Goal: Book appointment/travel/reservation

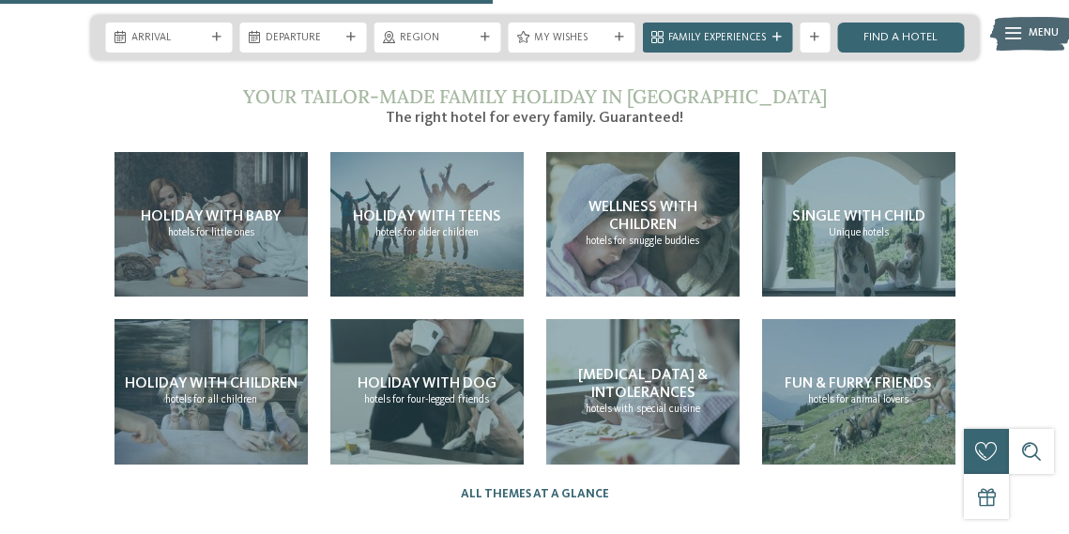
scroll to position [3242, 0]
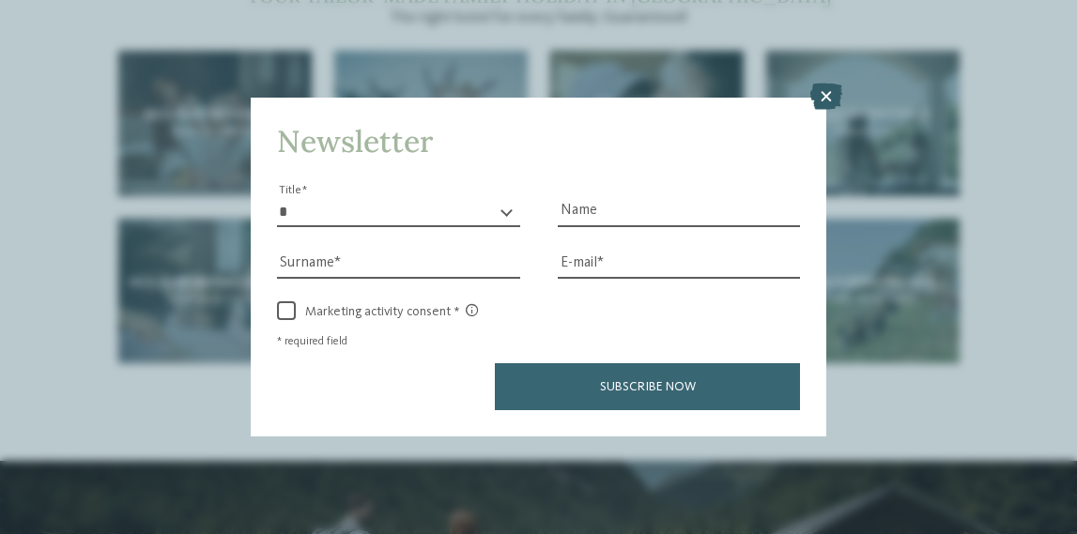
click at [836, 84] on icon at bounding box center [826, 97] width 32 height 26
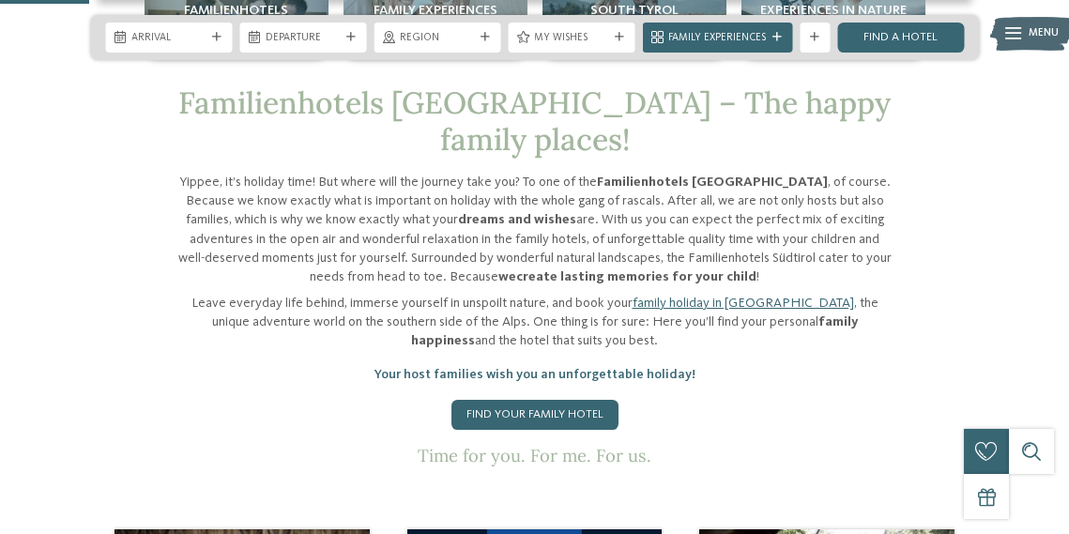
scroll to position [610, 0]
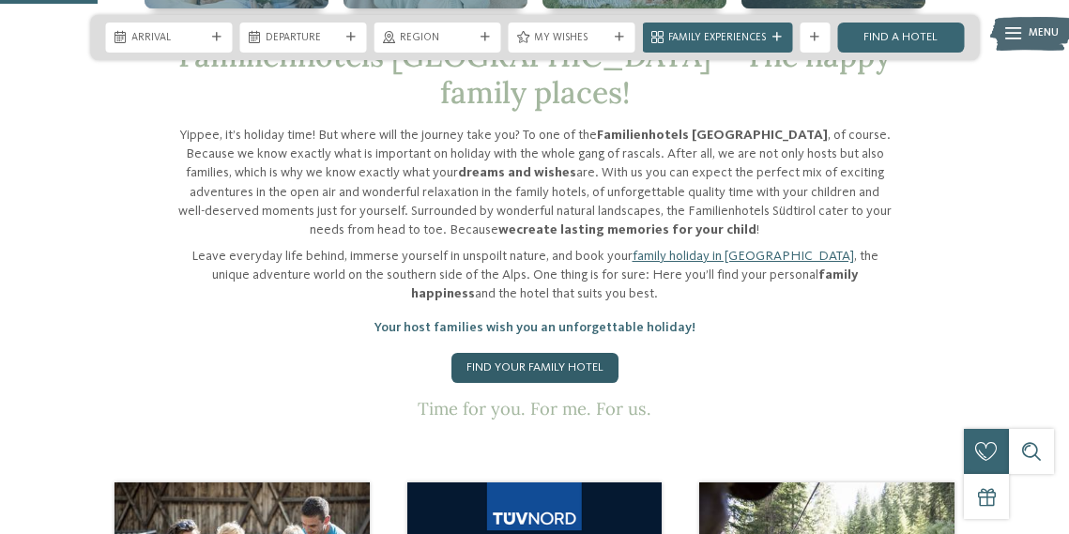
click at [495, 353] on link "Find your family hotel" at bounding box center [535, 368] width 167 height 30
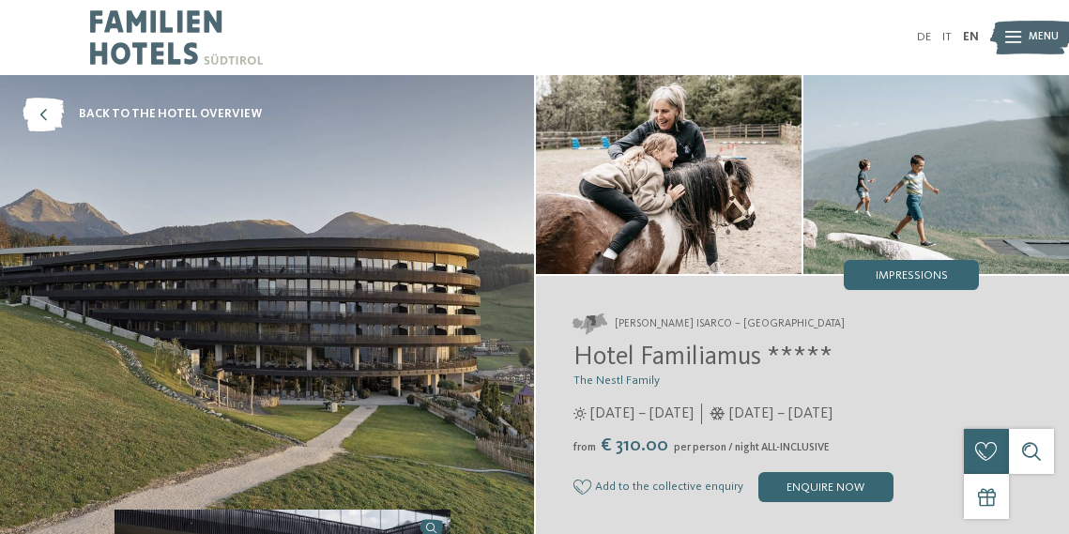
click at [645, 356] on span "Hotel Familiamus *****" at bounding box center [703, 358] width 259 height 26
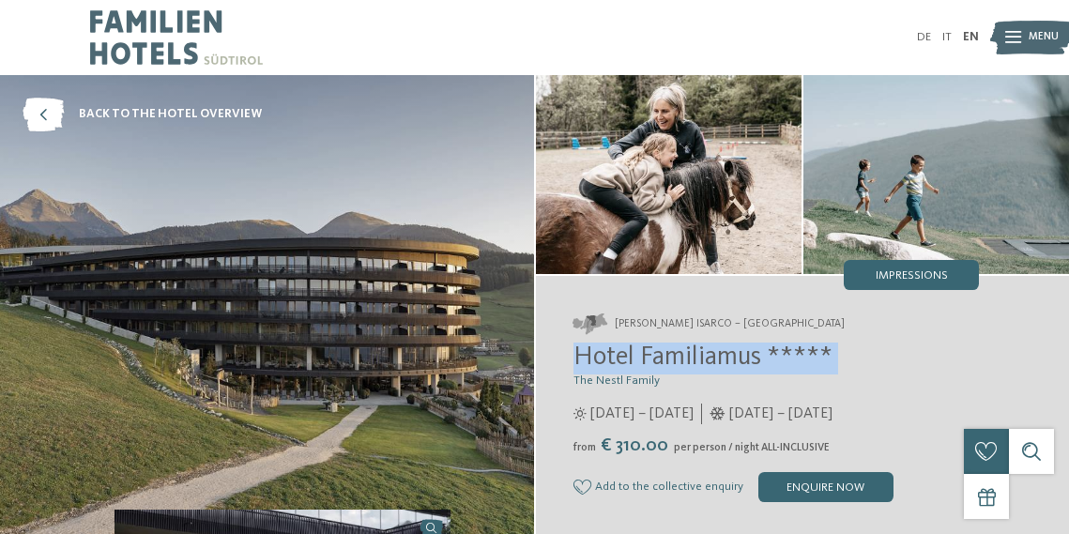
click at [645, 356] on span "Hotel Familiamus *****" at bounding box center [703, 358] width 259 height 26
copy div "Hotel Familiamus *****"
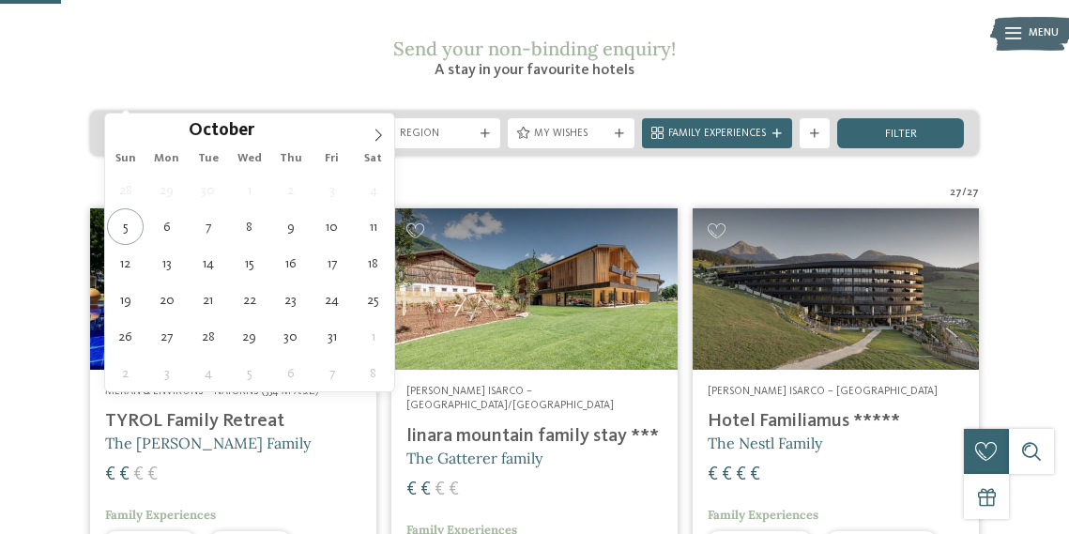
click at [195, 127] on span "Arrival" at bounding box center [168, 134] width 74 height 15
click at [379, 133] on icon at bounding box center [379, 135] width 7 height 12
type input "****"
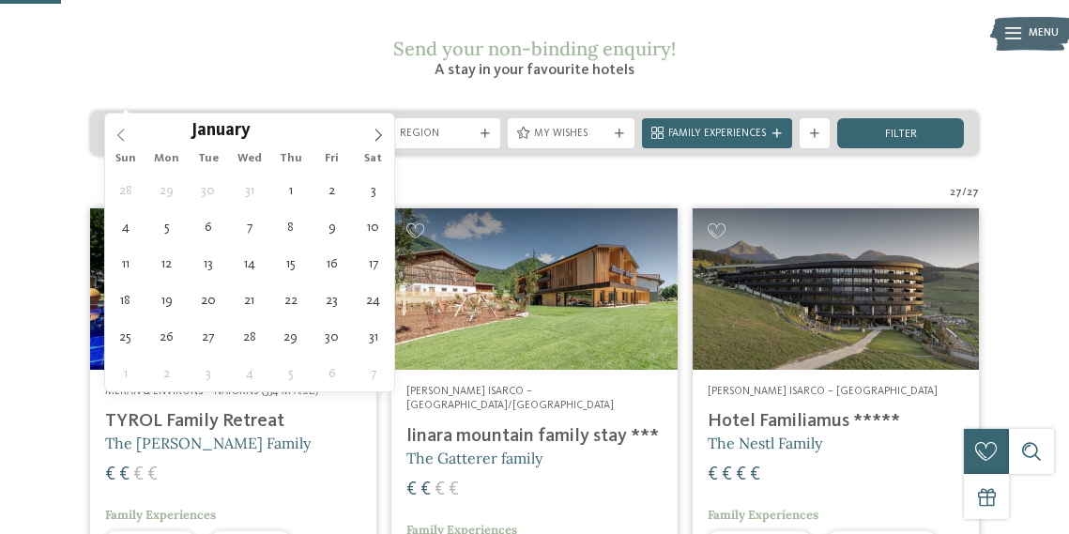
click at [132, 135] on span at bounding box center [121, 130] width 32 height 32
type div "14.12.2025"
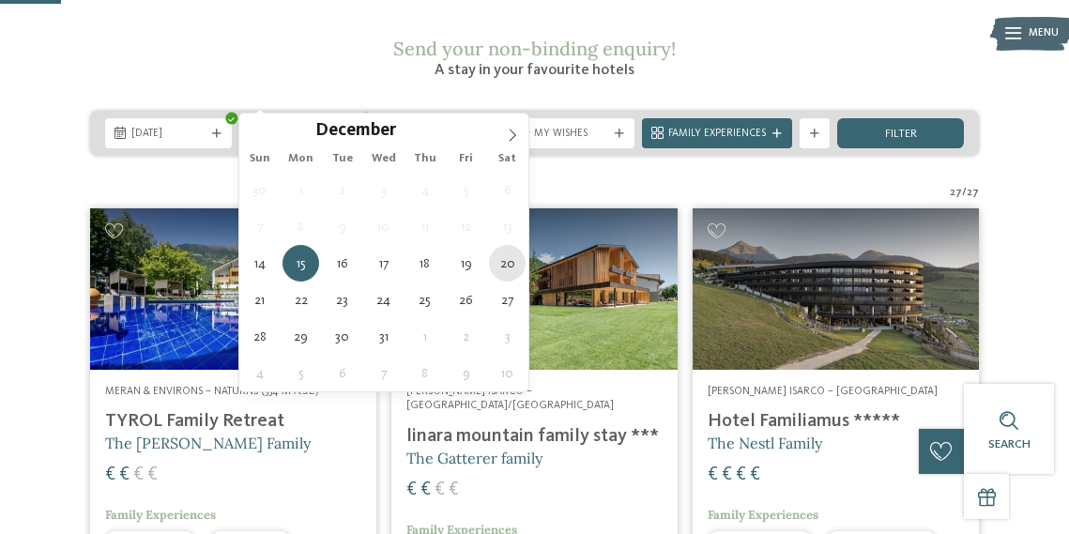
type div "20.12.2025"
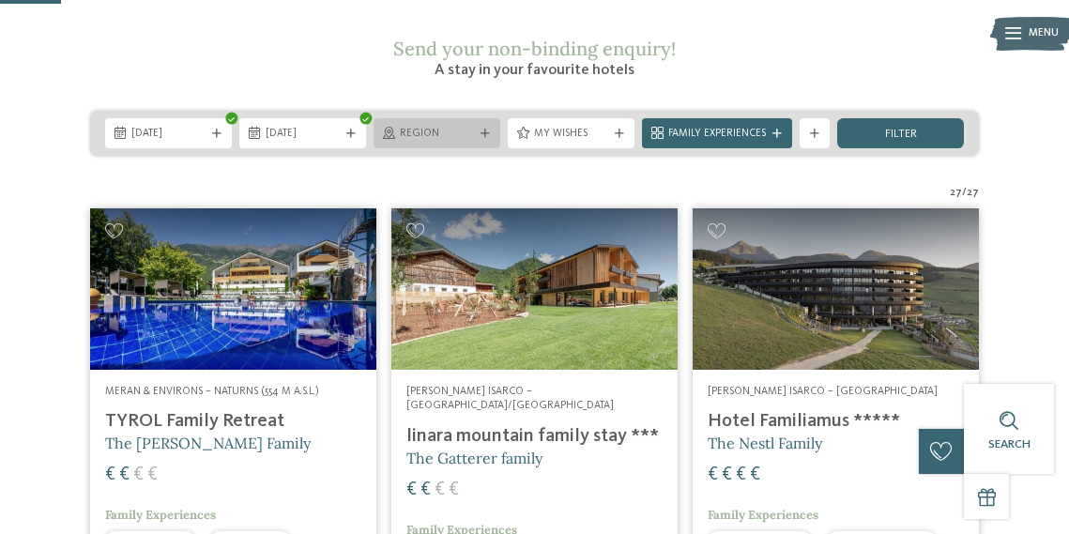
click at [423, 127] on span "Region" at bounding box center [437, 134] width 74 height 15
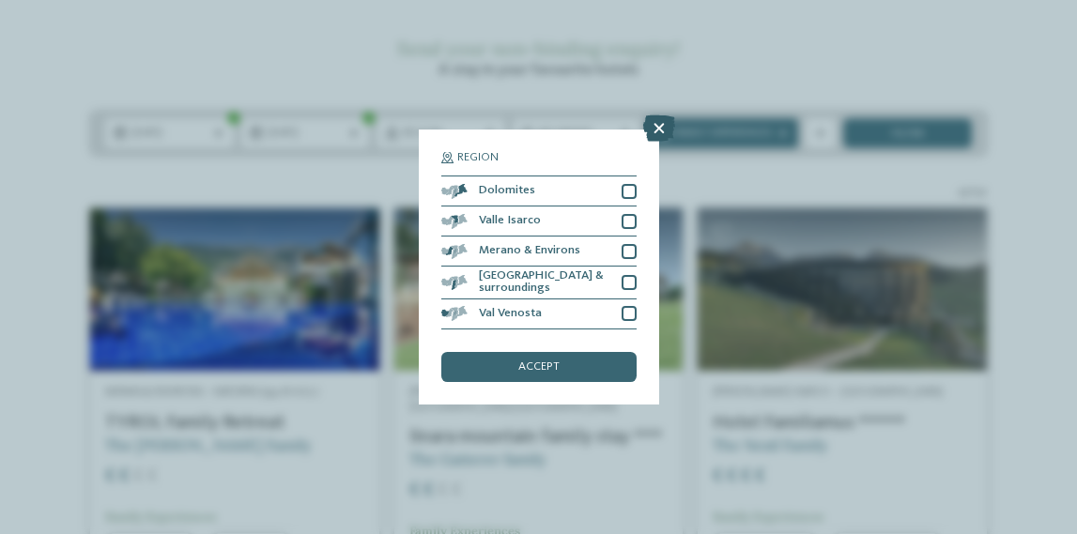
click at [655, 115] on icon at bounding box center [659, 128] width 32 height 26
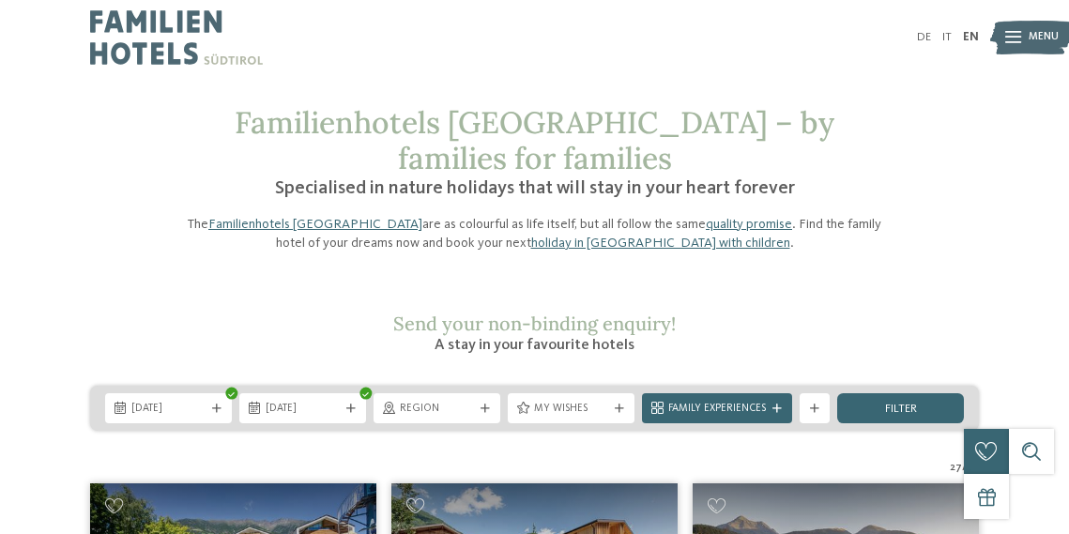
click at [134, 38] on img at bounding box center [176, 37] width 173 height 75
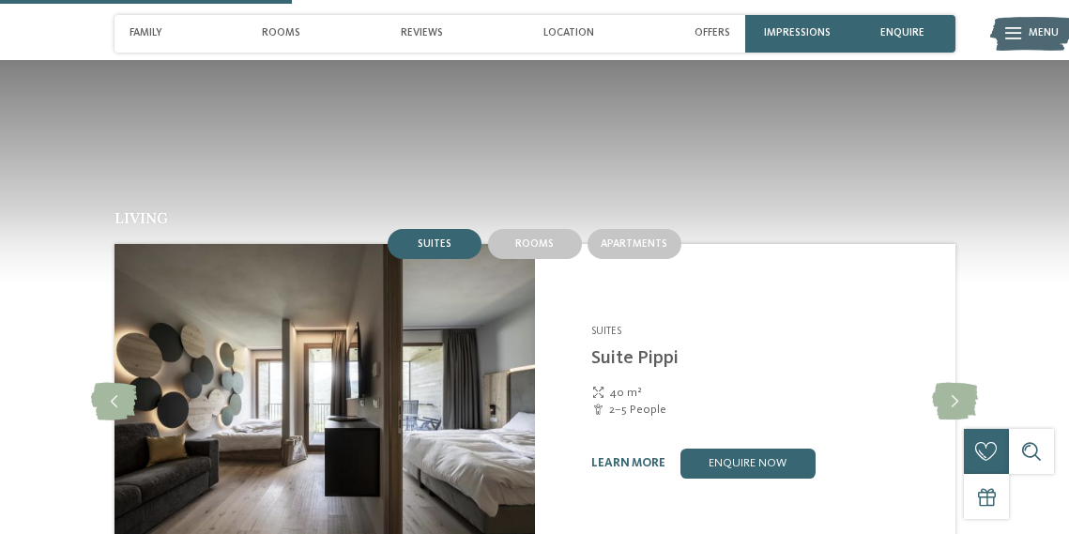
scroll to position [1530, 0]
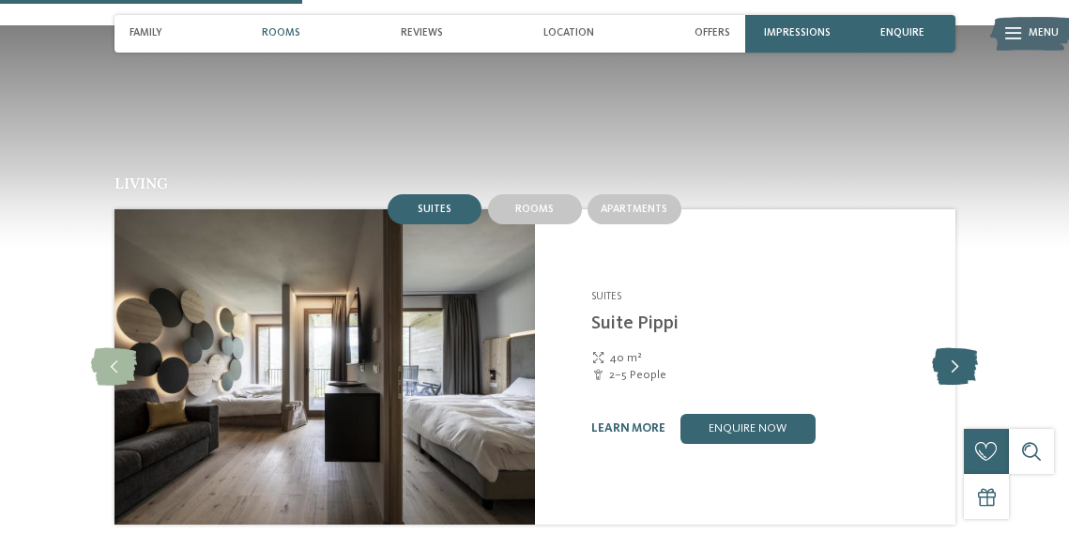
click at [963, 348] on icon at bounding box center [955, 367] width 46 height 38
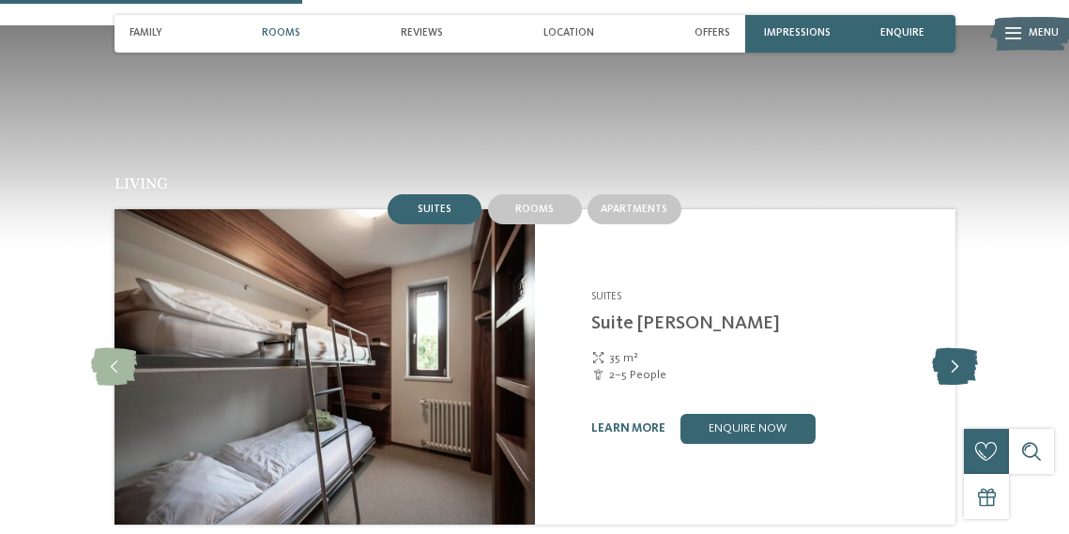
click at [963, 348] on icon at bounding box center [955, 367] width 46 height 38
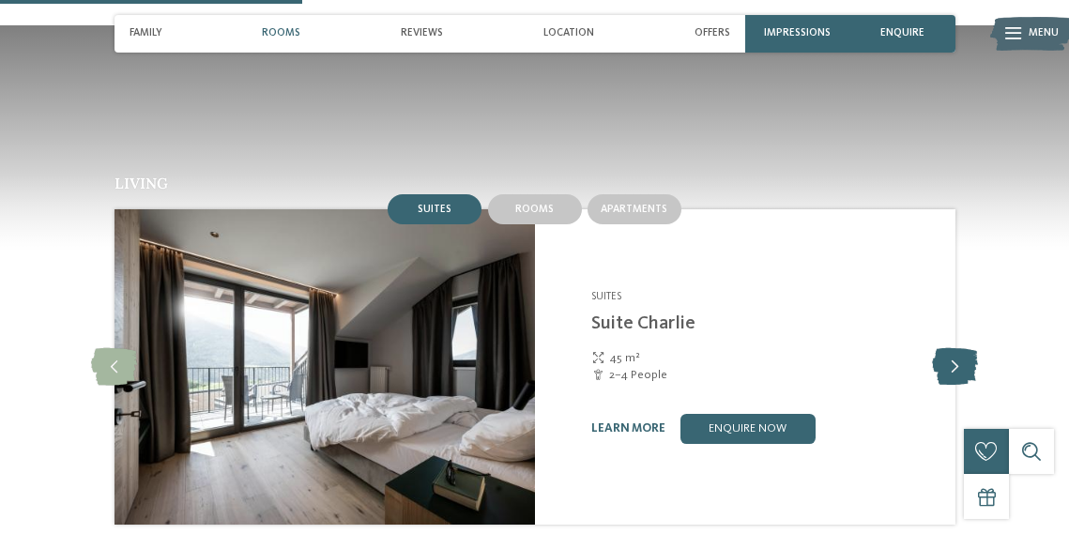
click at [963, 348] on icon at bounding box center [955, 367] width 46 height 38
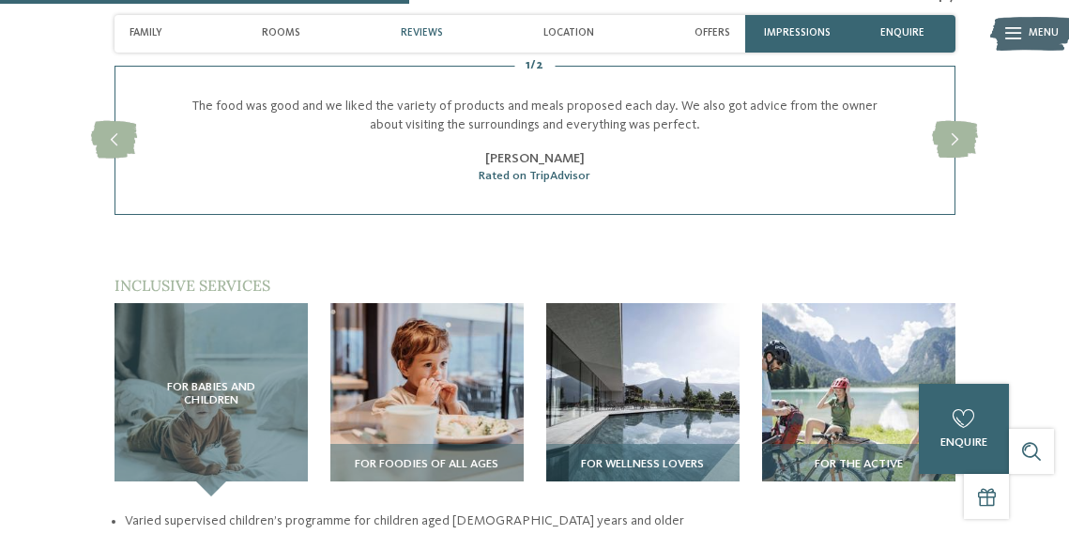
scroll to position [2099, 0]
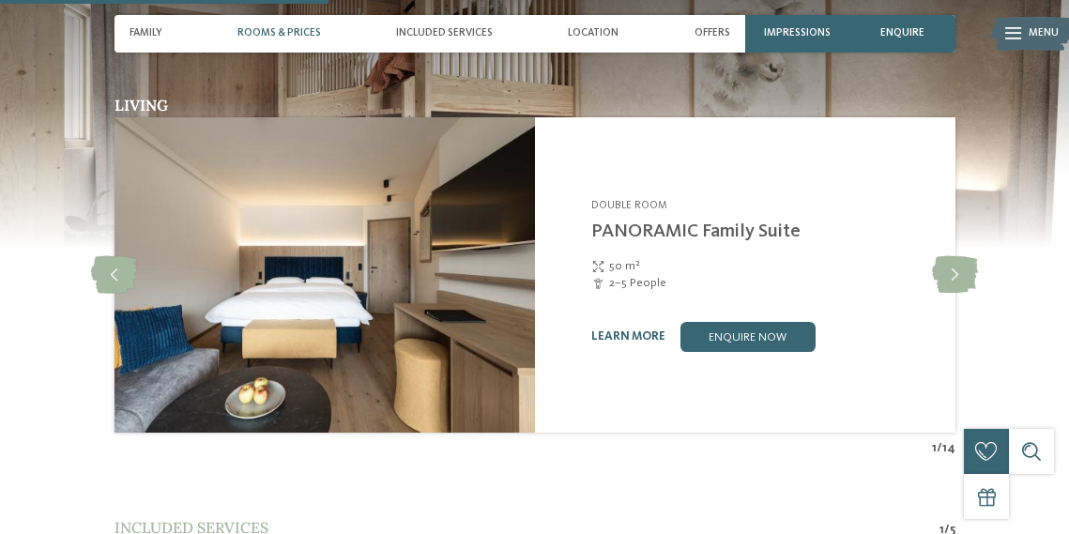
scroll to position [1603, 0]
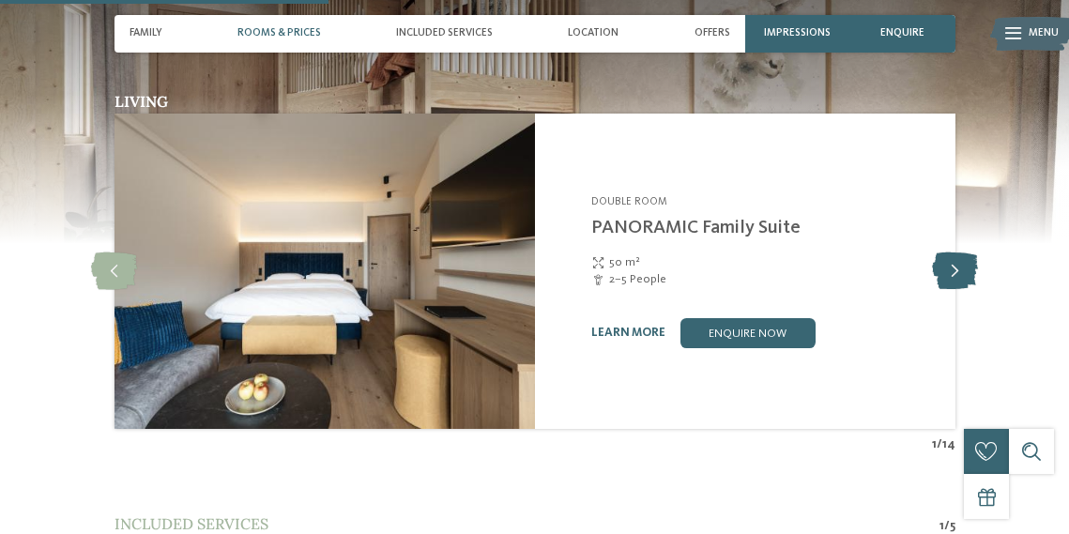
click at [946, 256] on icon at bounding box center [955, 272] width 46 height 38
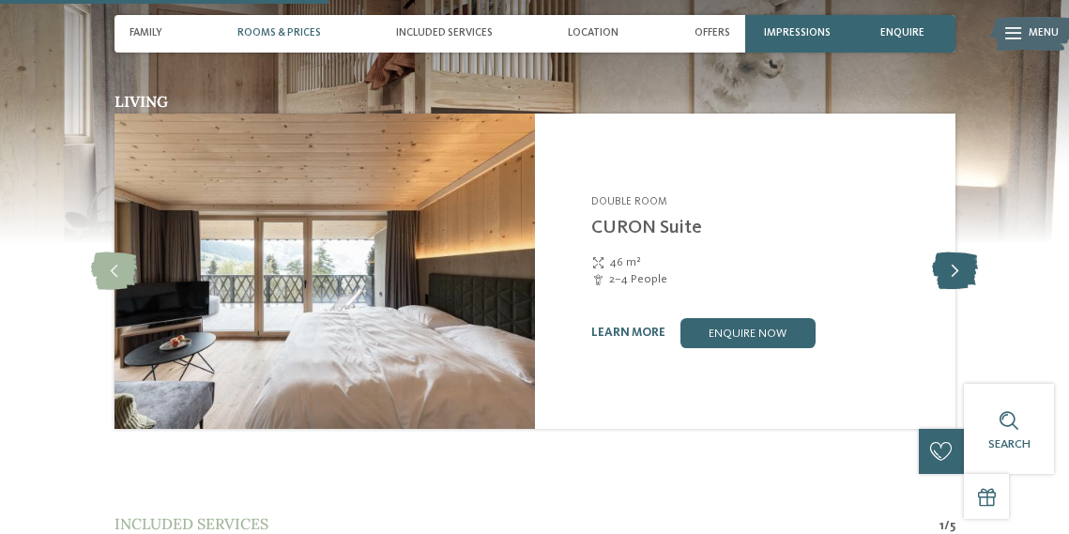
click at [946, 256] on icon at bounding box center [955, 272] width 46 height 38
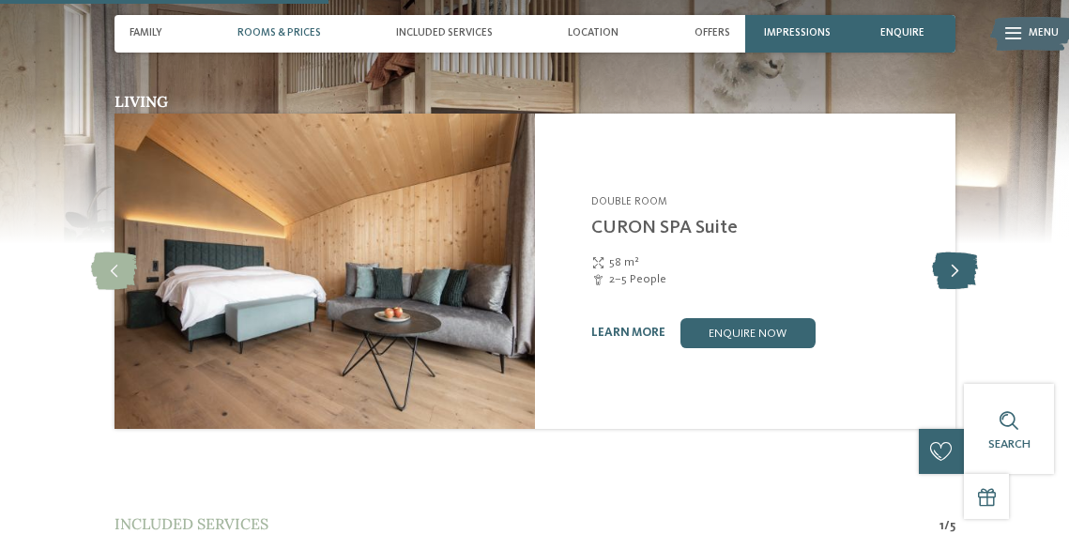
click at [946, 256] on icon at bounding box center [955, 272] width 46 height 38
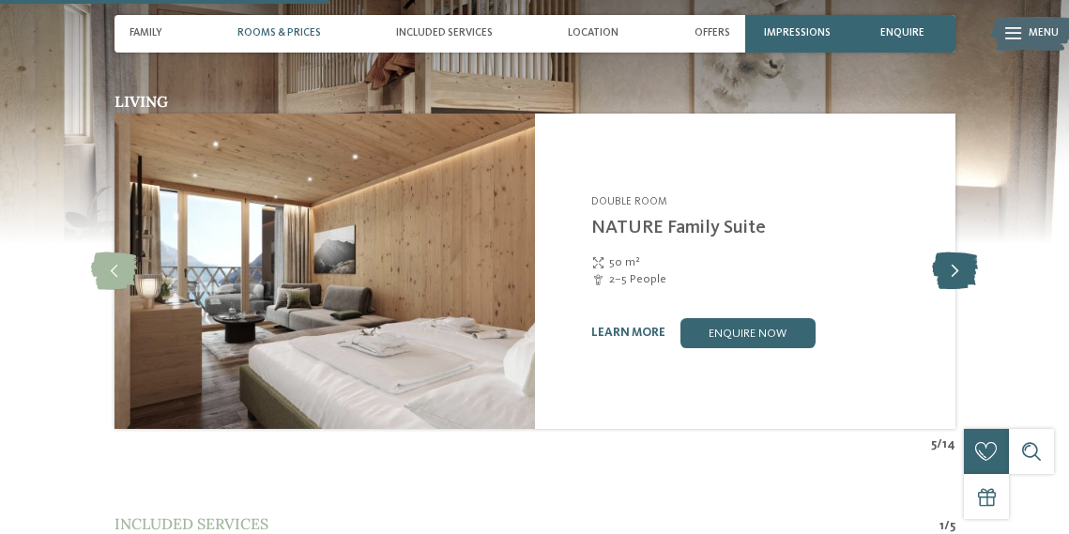
click at [946, 256] on icon at bounding box center [955, 272] width 46 height 38
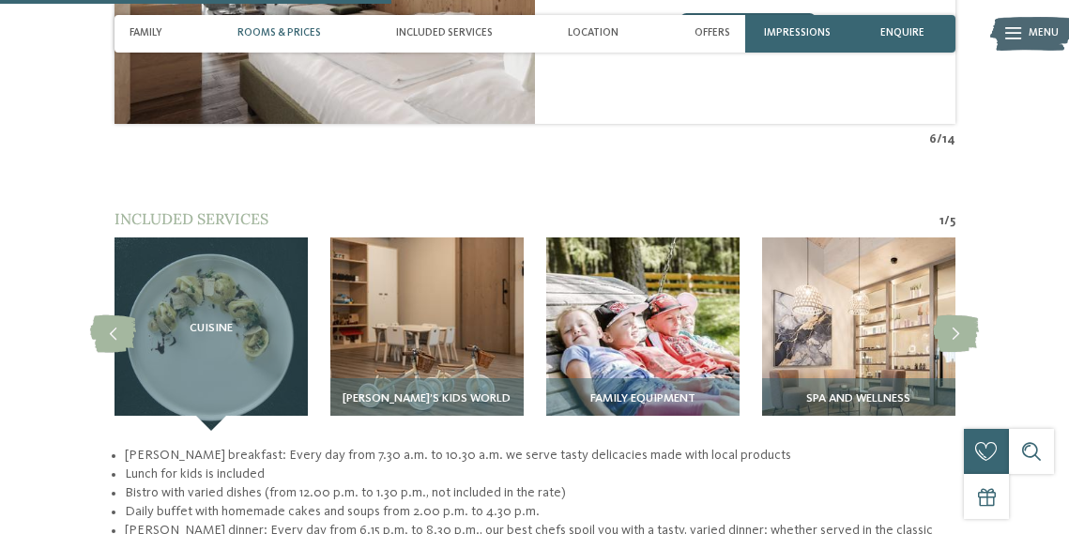
scroll to position [1910, 0]
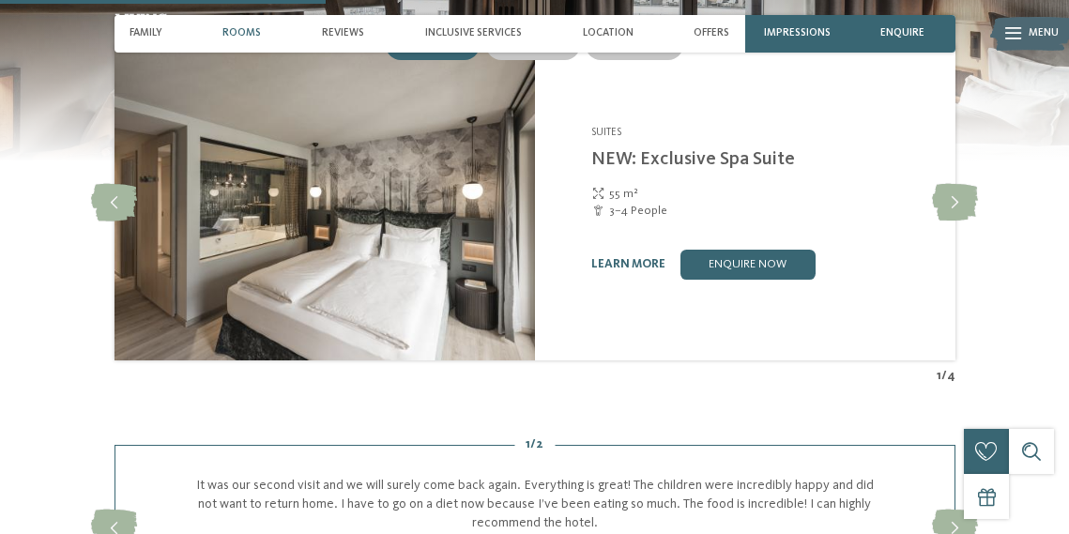
scroll to position [1645, 0]
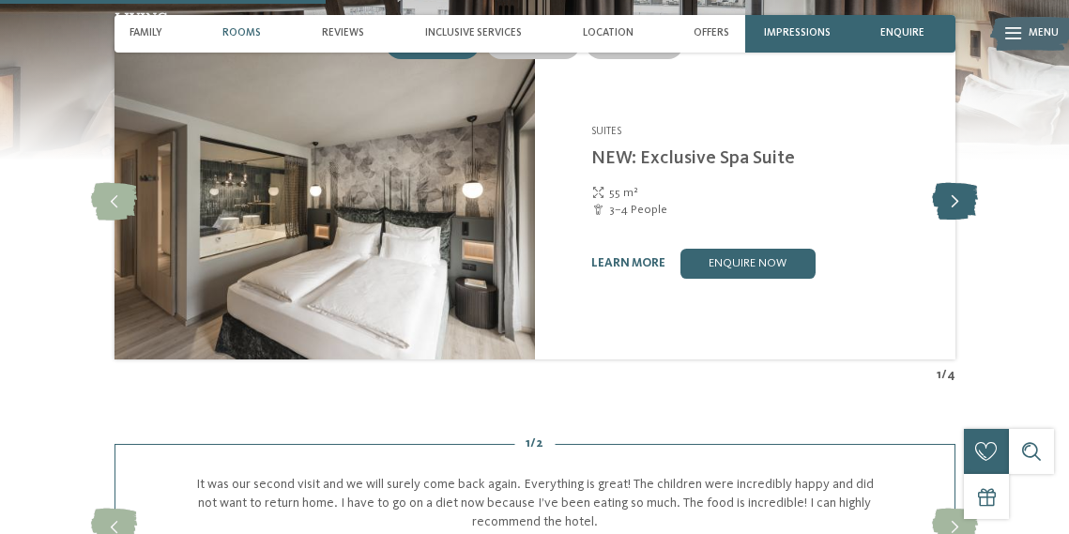
click at [959, 215] on icon at bounding box center [955, 202] width 46 height 38
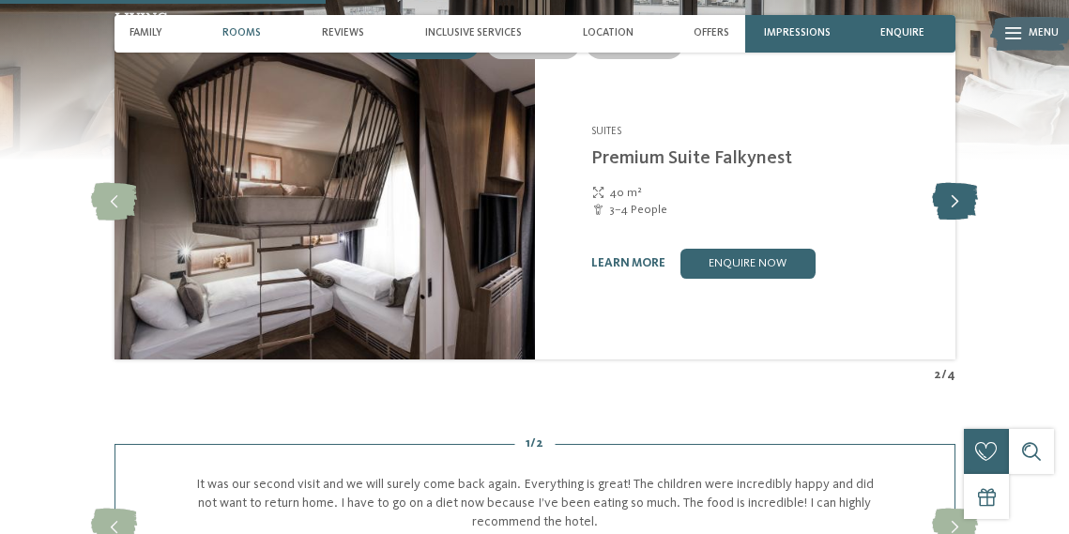
click at [959, 215] on icon at bounding box center [955, 202] width 46 height 38
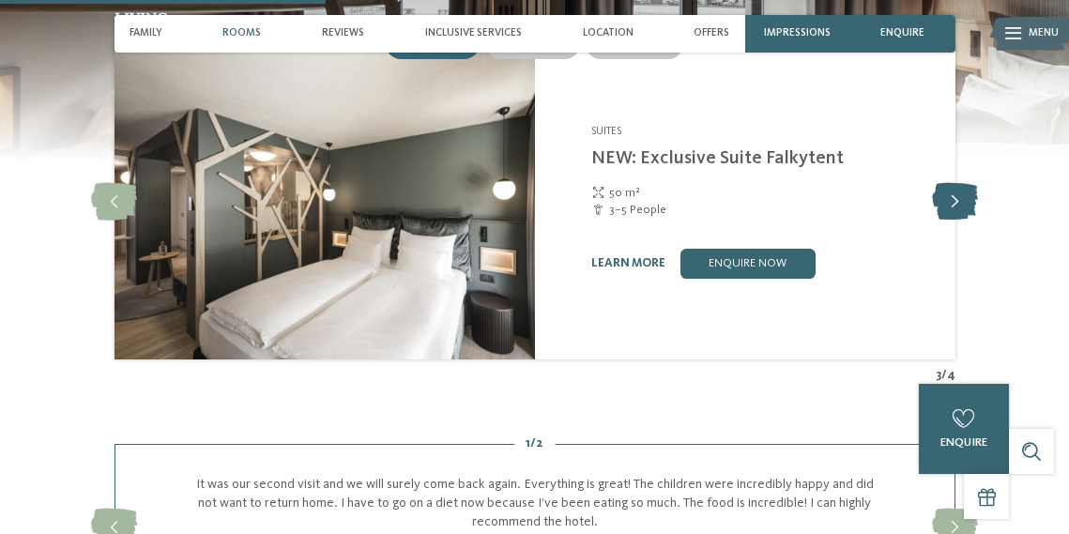
click at [959, 215] on icon at bounding box center [955, 202] width 46 height 38
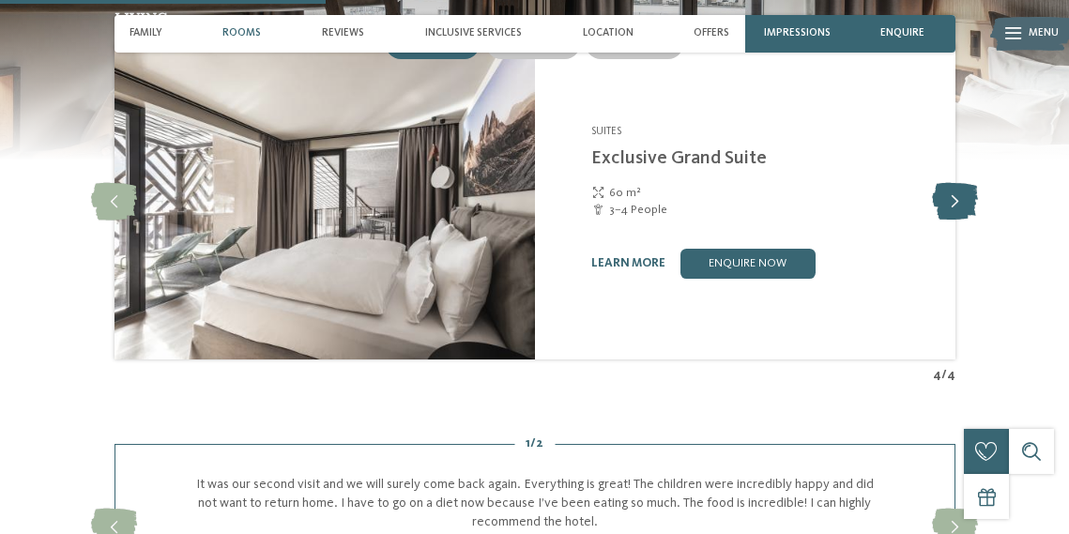
click at [959, 215] on icon at bounding box center [955, 202] width 46 height 38
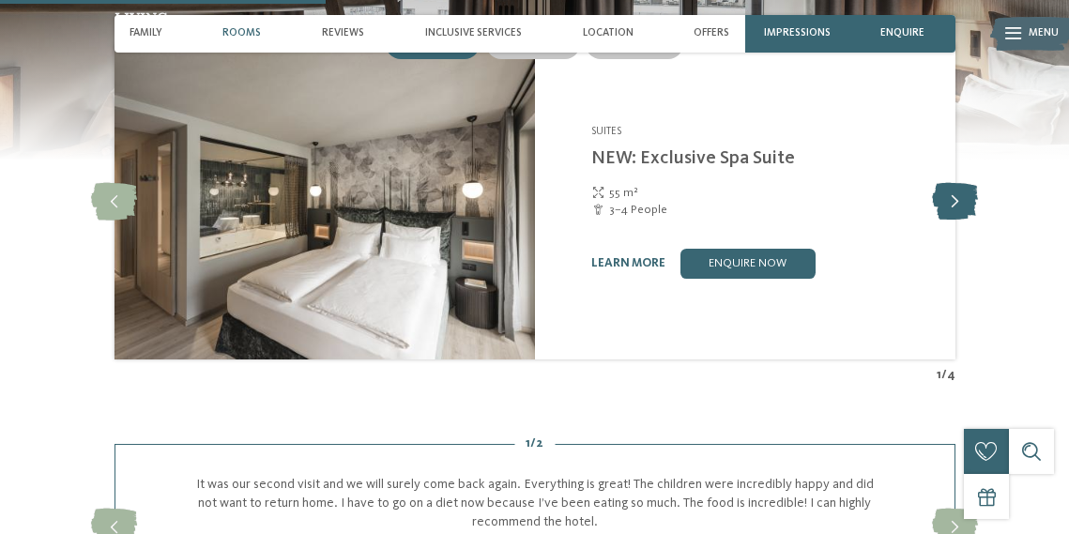
click at [959, 215] on icon at bounding box center [955, 202] width 46 height 38
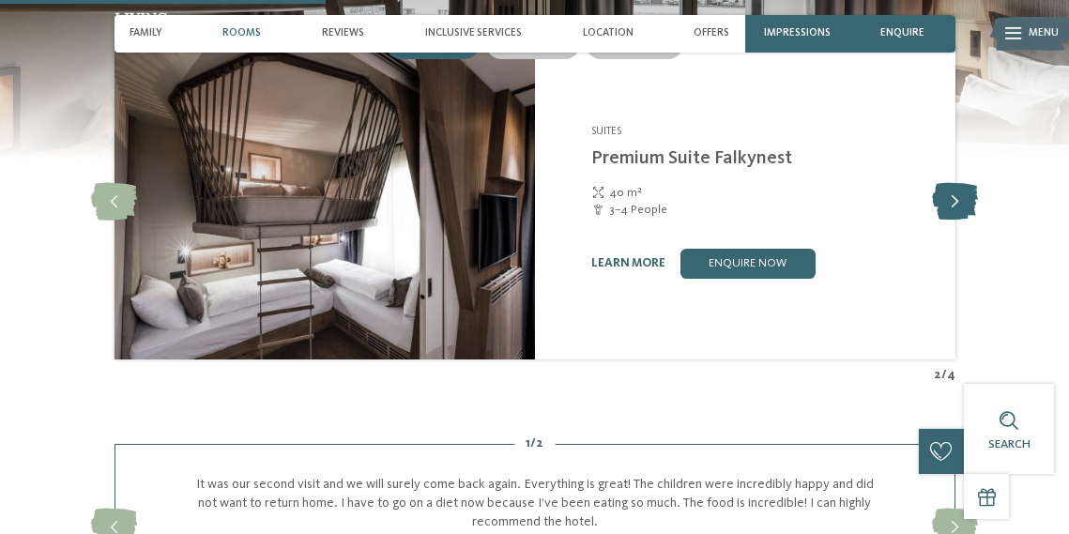
click at [959, 215] on icon at bounding box center [955, 202] width 46 height 38
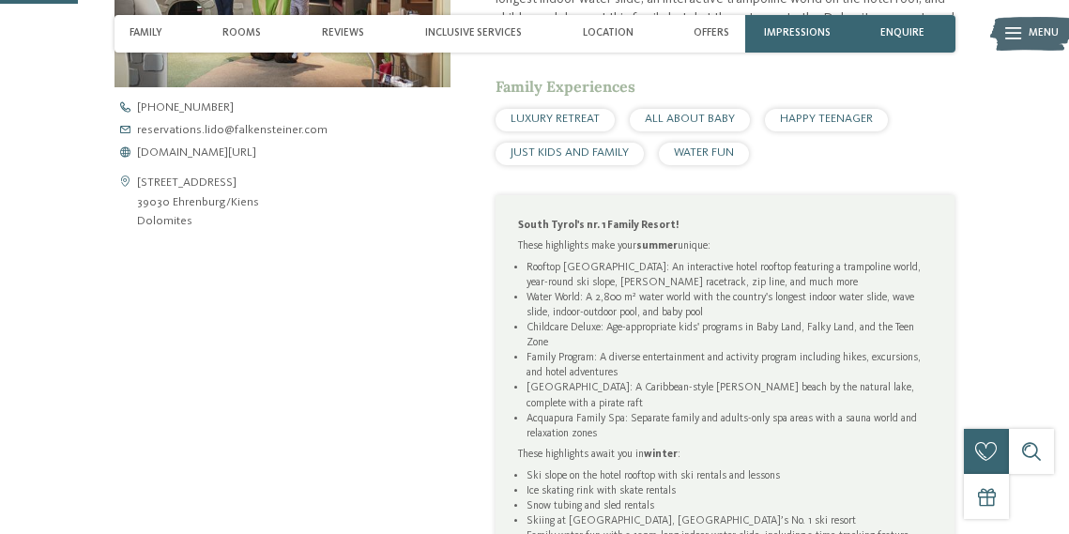
scroll to position [394, 0]
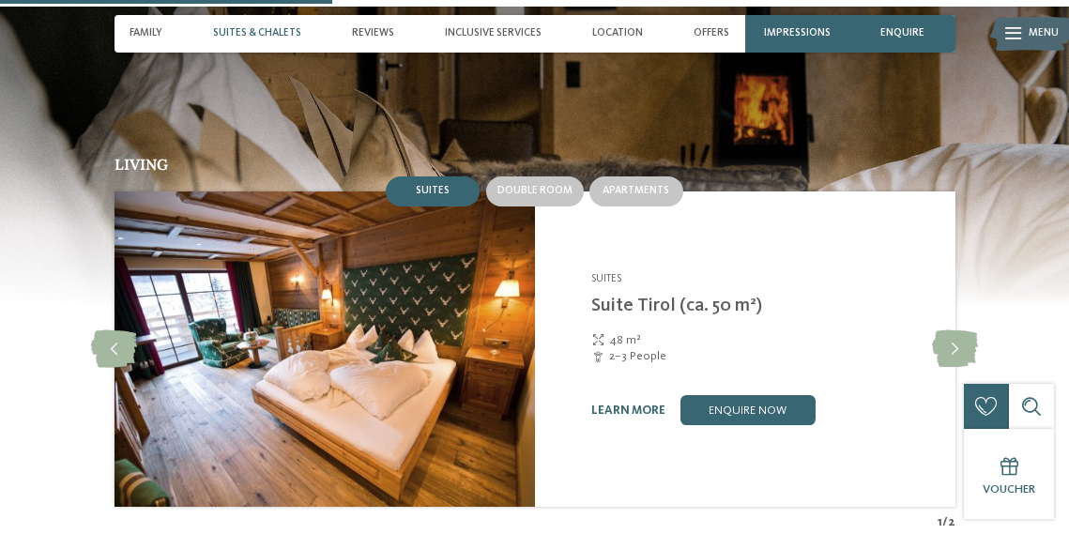
scroll to position [1530, 0]
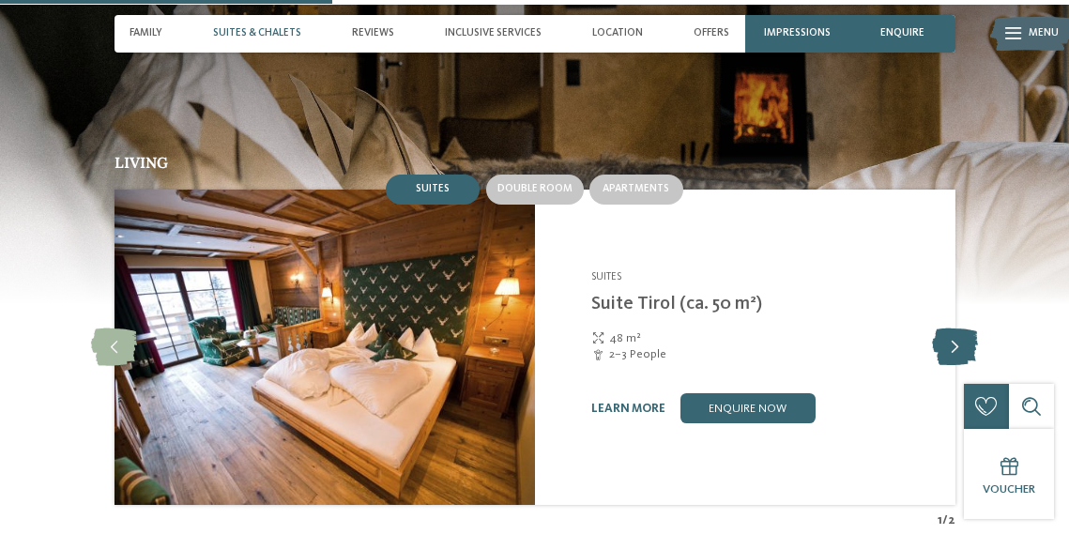
click at [966, 344] on icon at bounding box center [955, 348] width 46 height 38
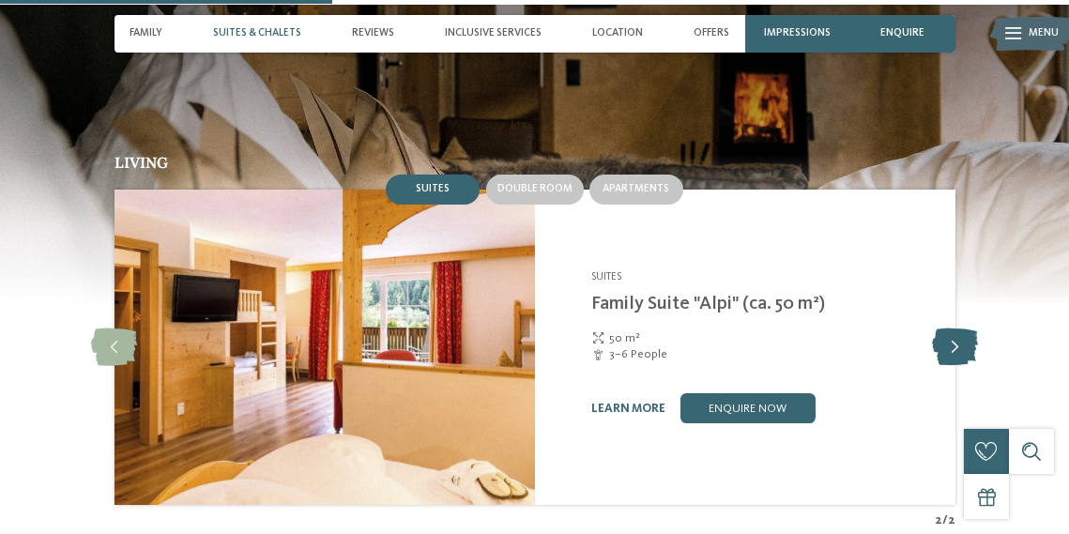
click at [966, 344] on icon at bounding box center [955, 348] width 46 height 38
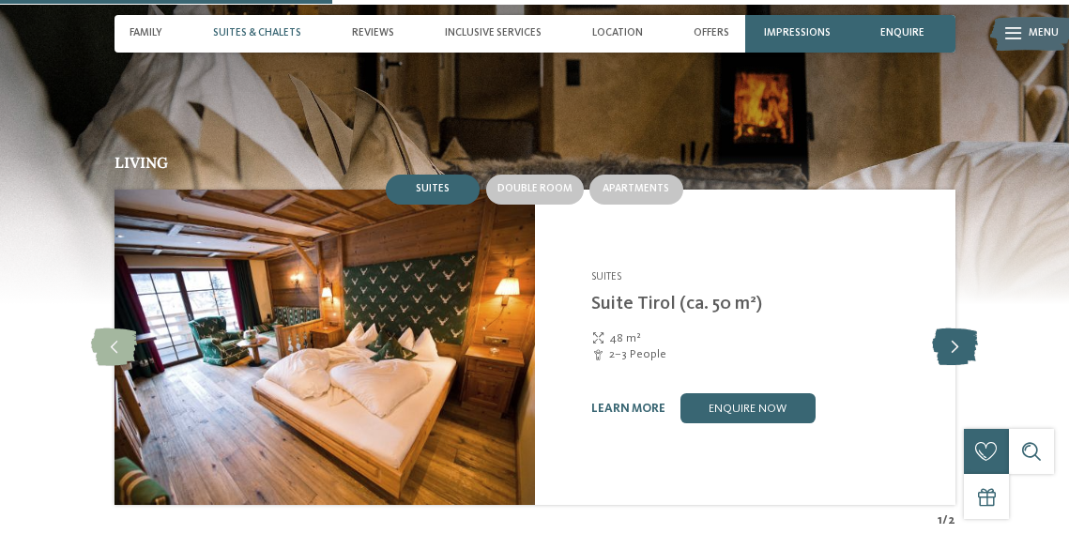
click at [966, 344] on icon at bounding box center [955, 348] width 46 height 38
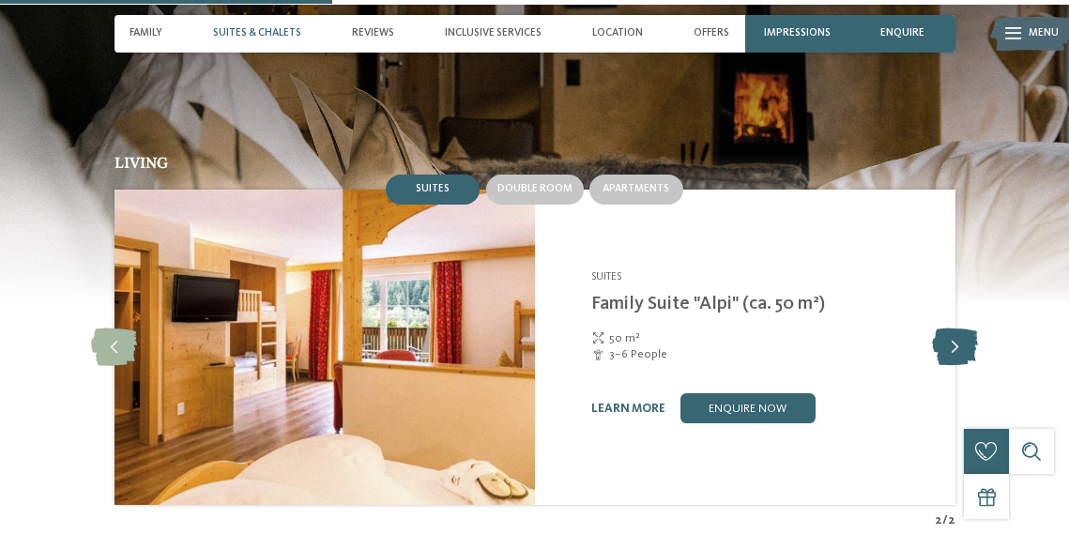
click at [966, 344] on icon at bounding box center [955, 348] width 46 height 38
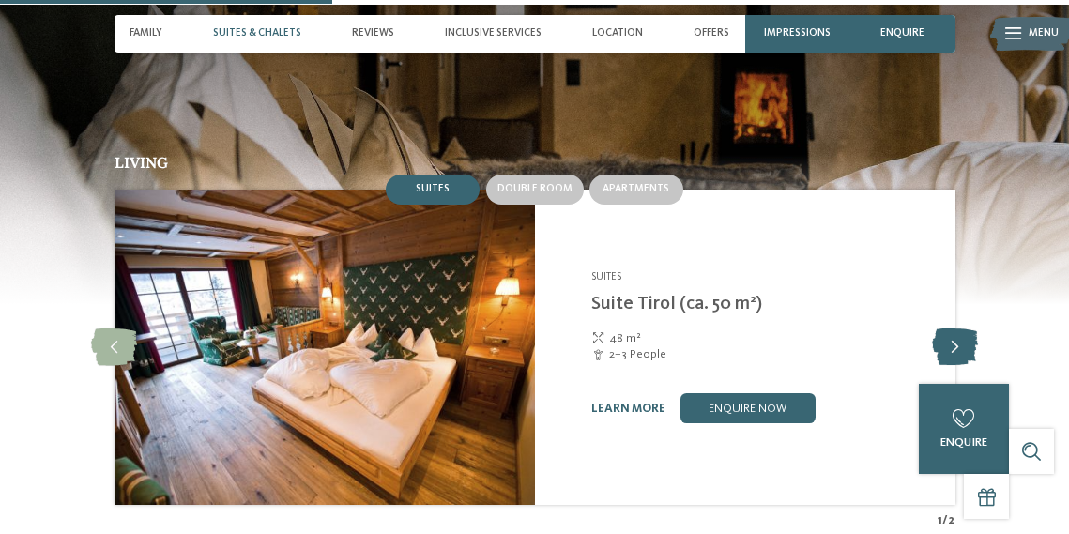
click at [966, 344] on icon at bounding box center [955, 348] width 46 height 38
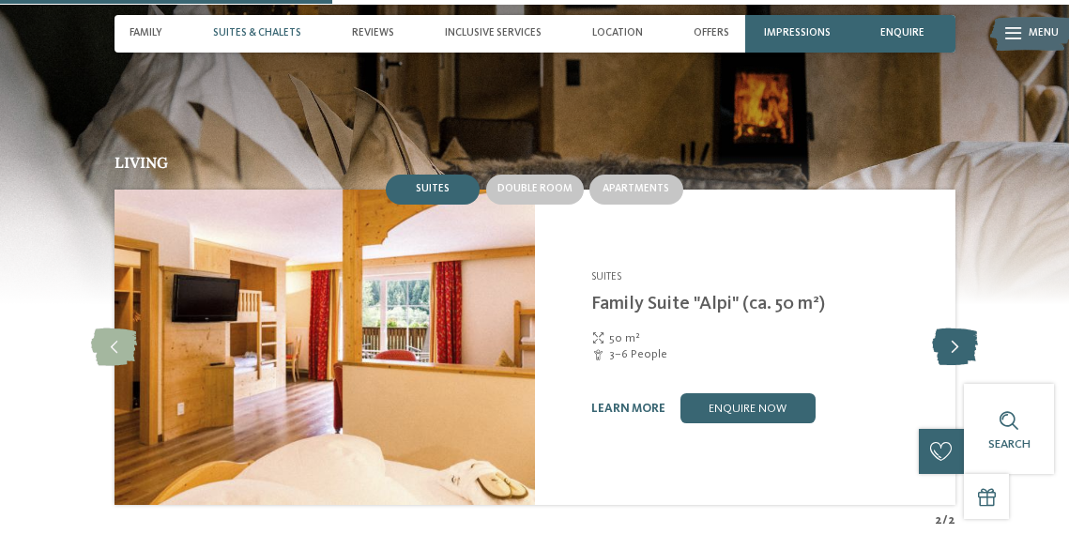
click at [966, 344] on icon at bounding box center [955, 348] width 46 height 38
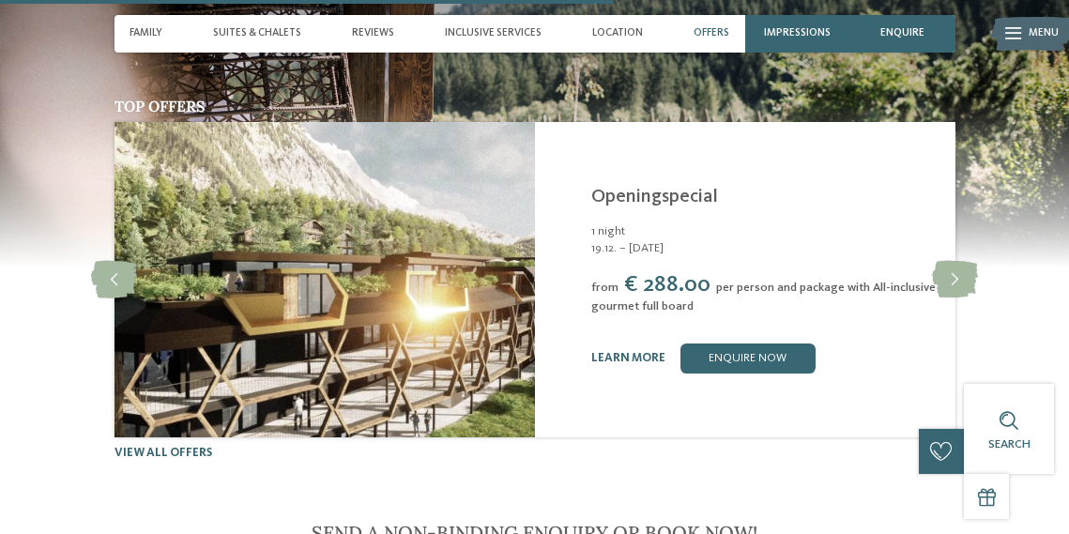
scroll to position [2892, 0]
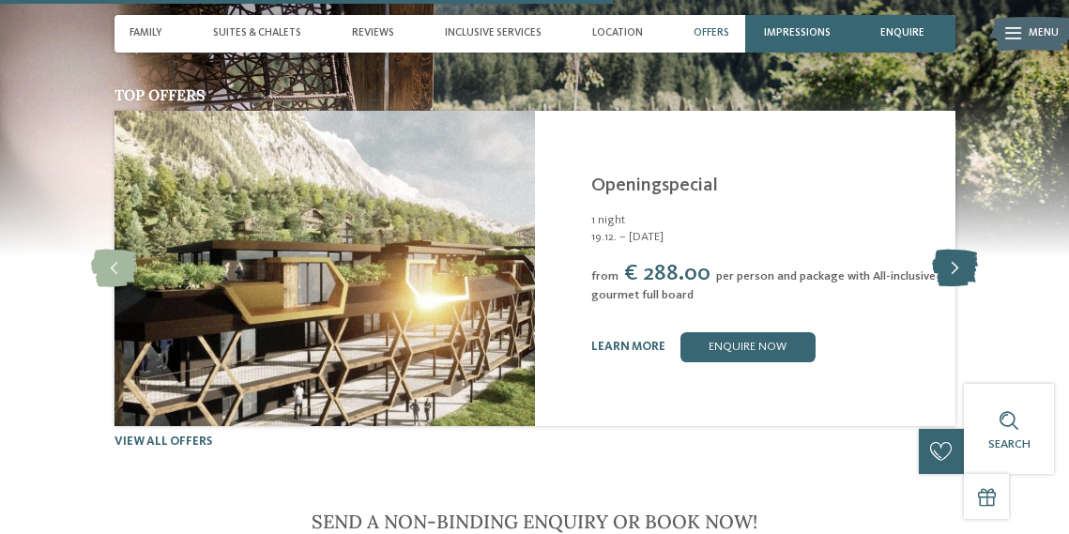
click at [953, 253] on icon at bounding box center [955, 269] width 46 height 38
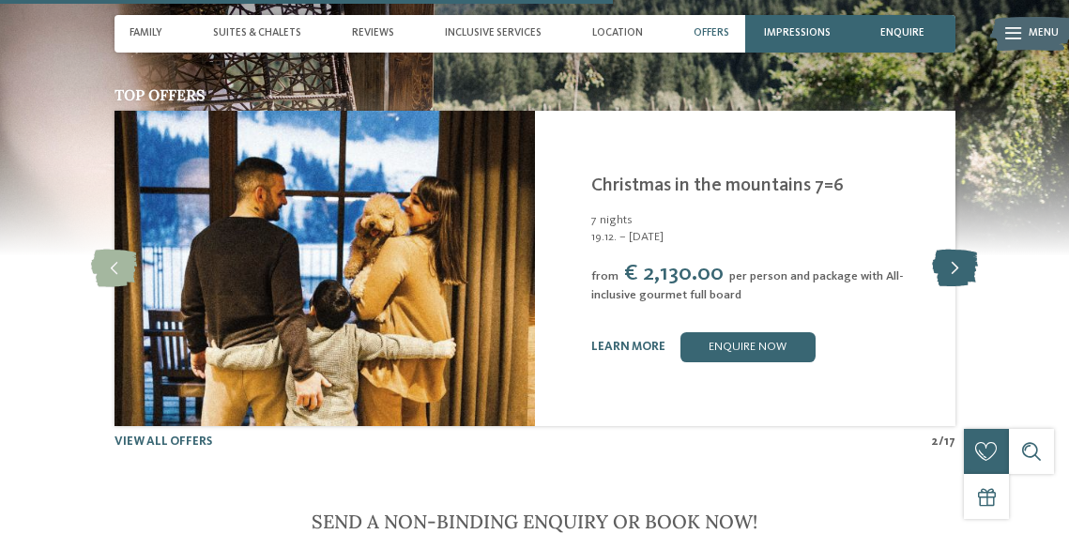
click at [953, 253] on icon at bounding box center [955, 269] width 46 height 38
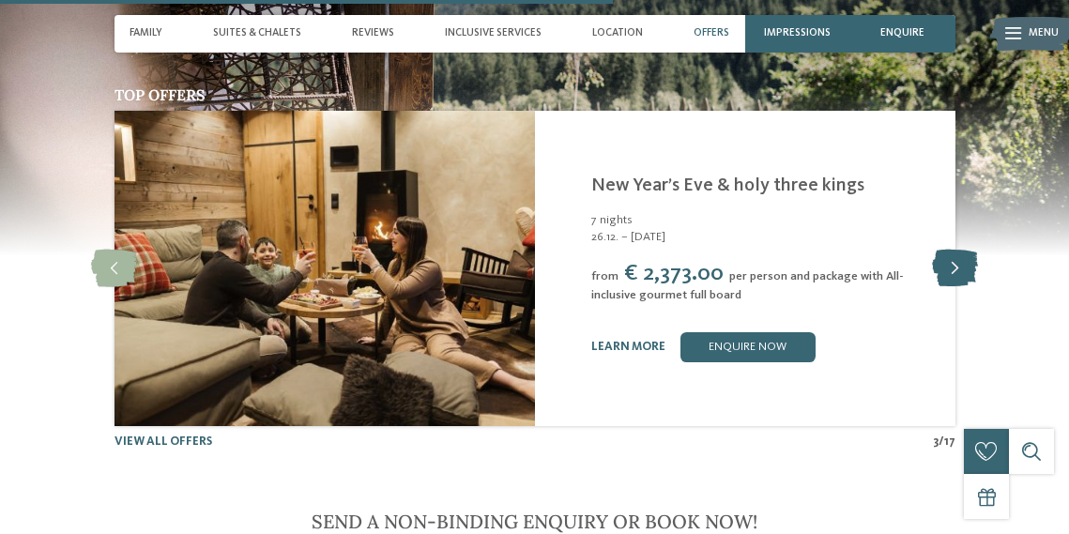
click at [953, 253] on icon at bounding box center [955, 269] width 46 height 38
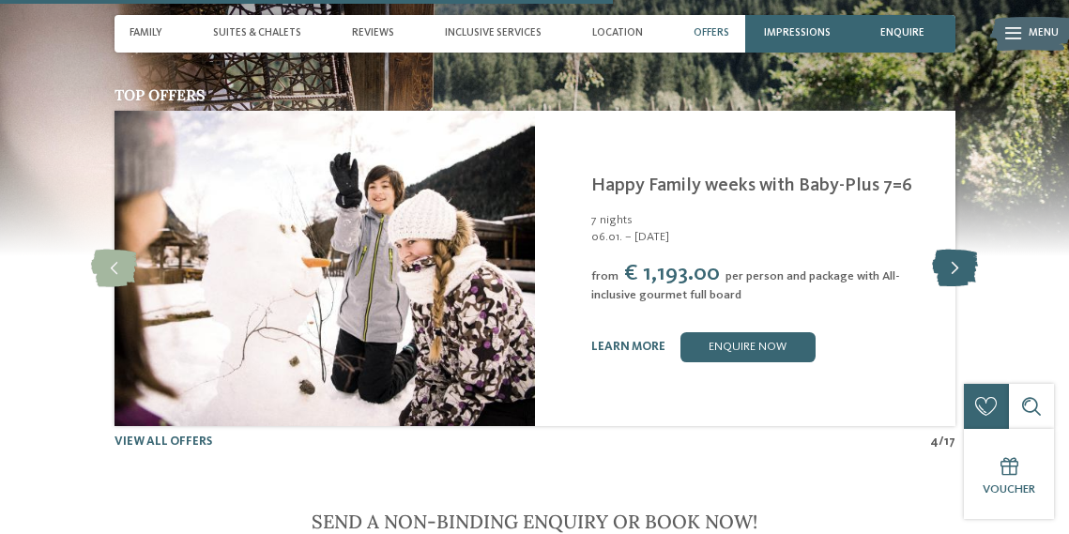
click at [953, 253] on icon at bounding box center [955, 269] width 46 height 38
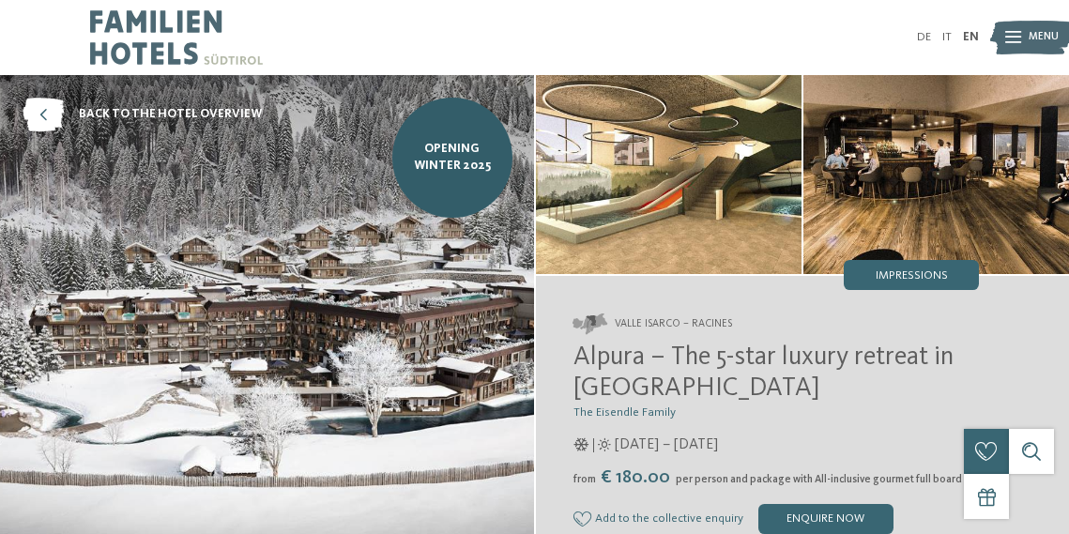
scroll to position [0, 0]
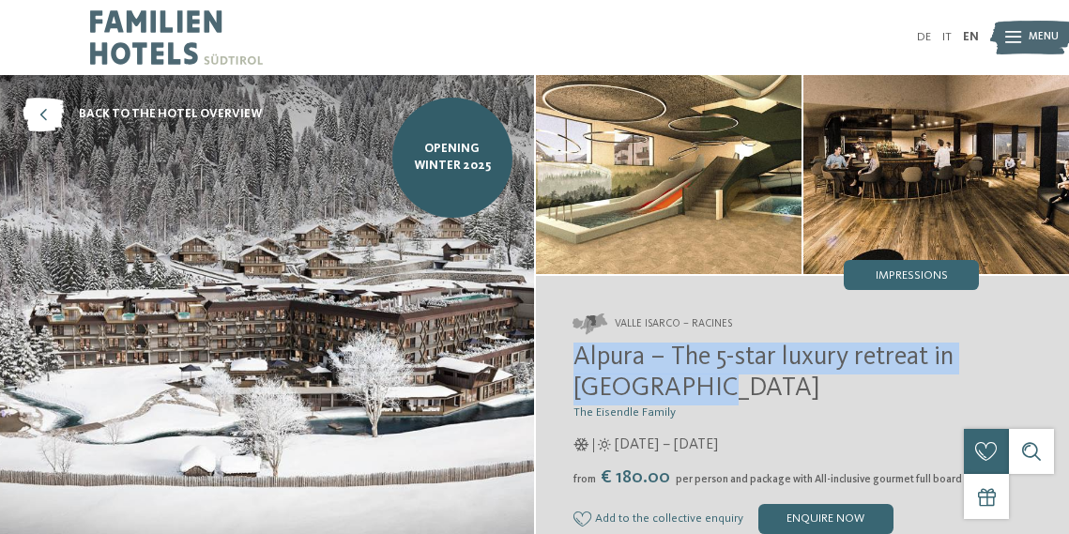
drag, startPoint x: 571, startPoint y: 359, endPoint x: 705, endPoint y: 388, distance: 137.4
click at [705, 388] on div "Valle Isarco – Racines Alpura – The 5-star luxury retreat in South Tyrol The Ei…" at bounding box center [803, 423] width 534 height 295
copy span "Alpura – The 5-star luxury retreat in South Tyrol"
